Goal: Transaction & Acquisition: Purchase product/service

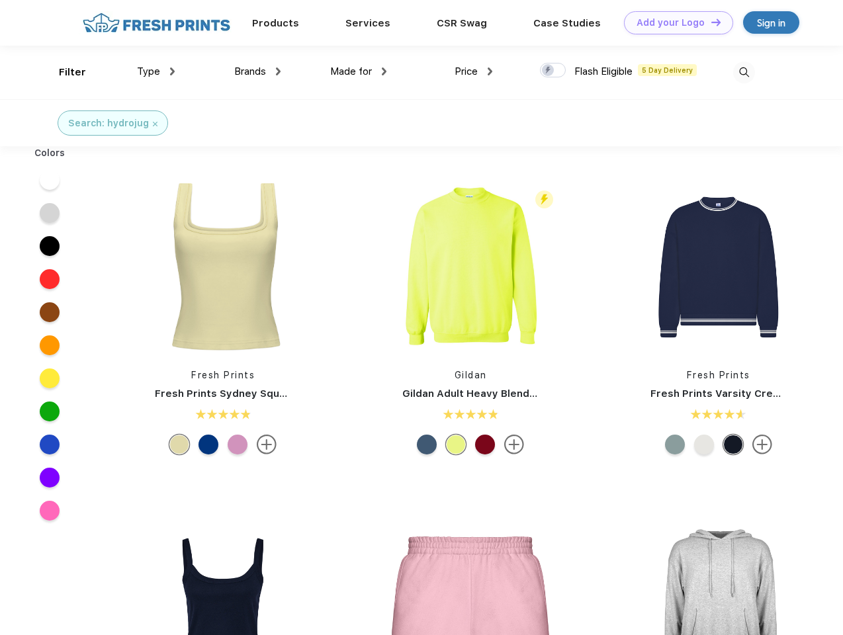
click at [674, 22] on link "Add your Logo Design Tool" at bounding box center [678, 22] width 109 height 23
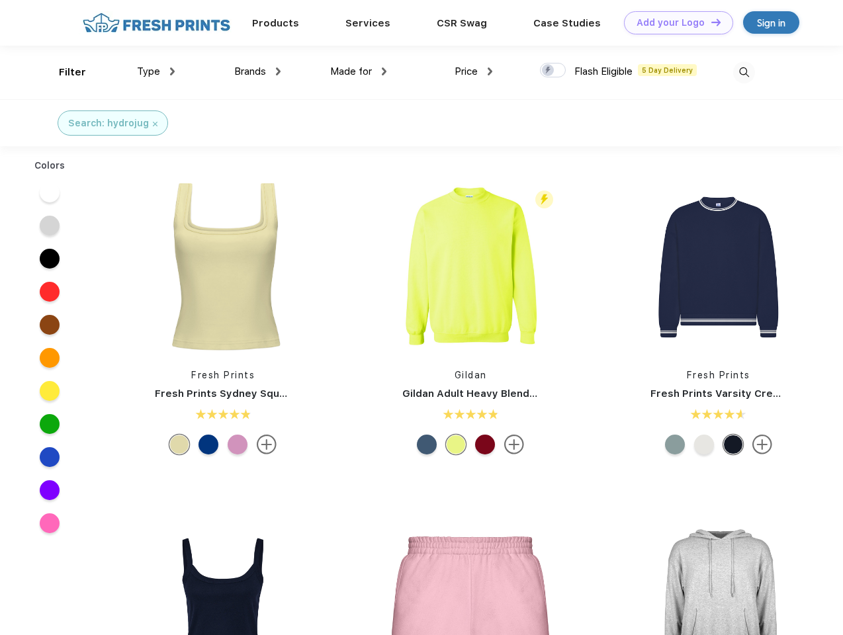
click at [0, 0] on div "Design Tool" at bounding box center [0, 0] width 0 height 0
click at [710, 22] on link "Add your Logo Design Tool" at bounding box center [678, 22] width 109 height 23
click at [64, 72] on div "Filter" at bounding box center [72, 72] width 27 height 15
click at [156, 71] on span "Type" at bounding box center [148, 72] width 23 height 12
click at [257, 71] on span "Brands" at bounding box center [250, 72] width 32 height 12
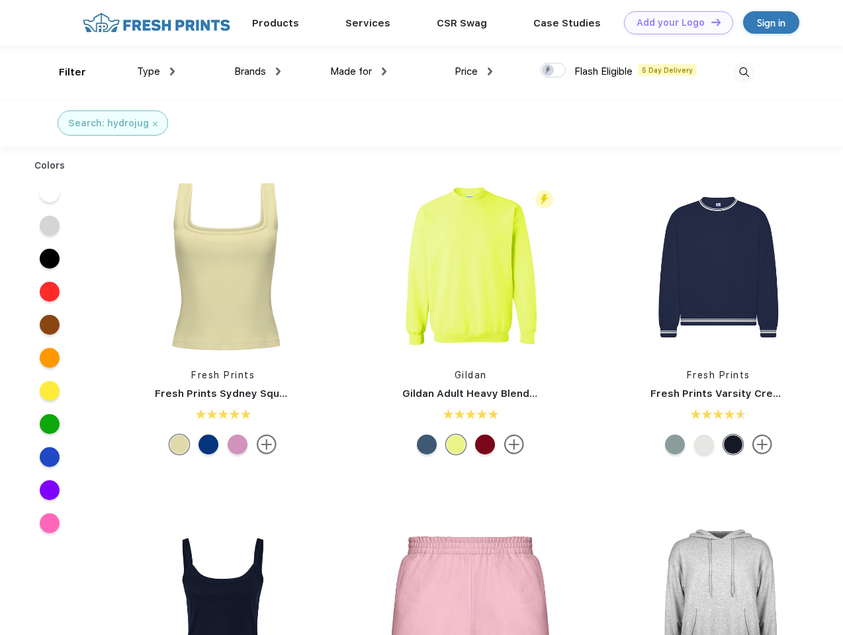
click at [359, 71] on span "Made for" at bounding box center [351, 72] width 42 height 12
click at [474, 71] on span "Price" at bounding box center [466, 72] width 23 height 12
click at [553, 71] on div at bounding box center [553, 70] width 26 height 15
click at [549, 71] on input "checkbox" at bounding box center [544, 66] width 9 height 9
click at [744, 72] on img at bounding box center [744, 73] width 22 height 22
